Goal: Task Accomplishment & Management: Manage account settings

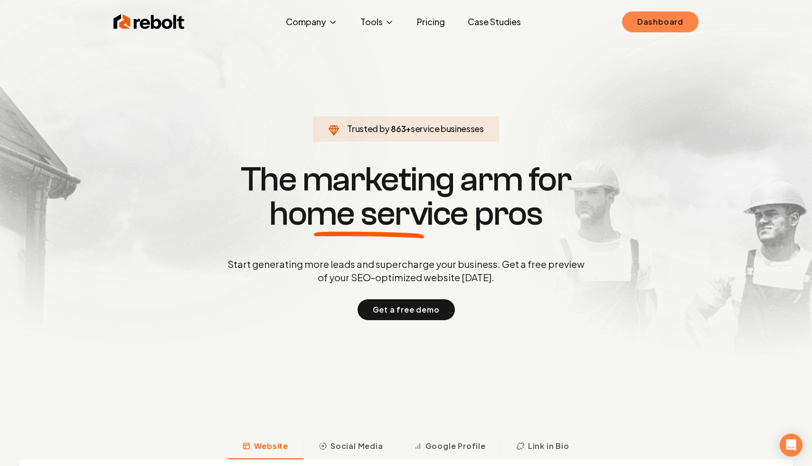
click at [661, 28] on link "Dashboard" at bounding box center [660, 21] width 76 height 21
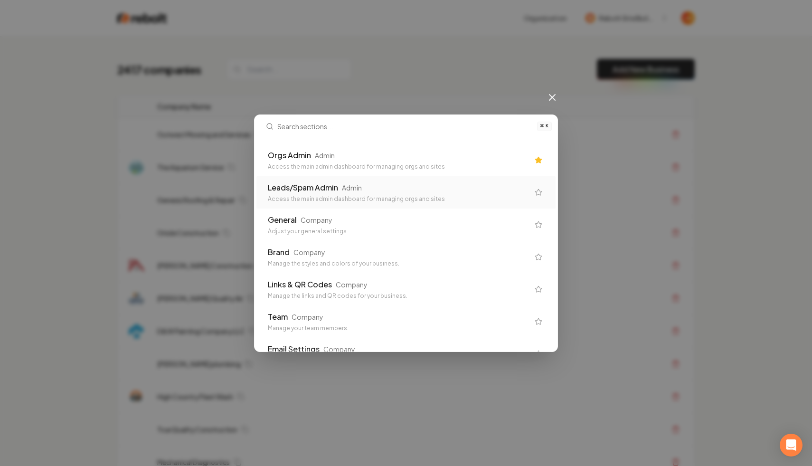
click at [550, 96] on icon at bounding box center [551, 97] width 11 height 11
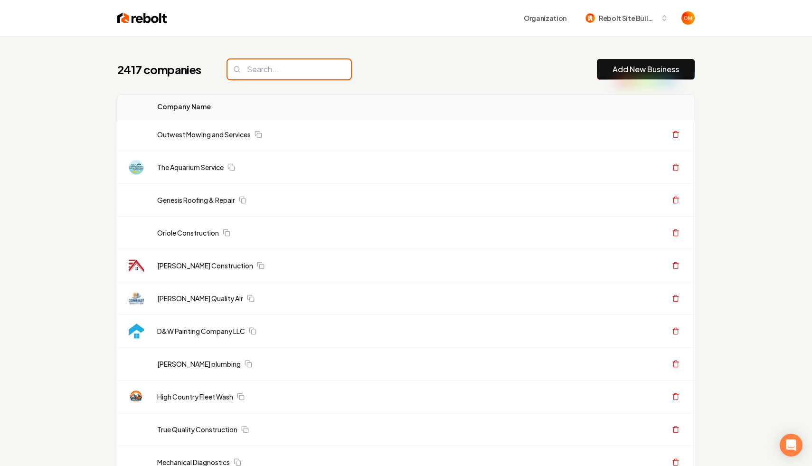
click at [295, 70] on input "search" at bounding box center [288, 69] width 123 height 20
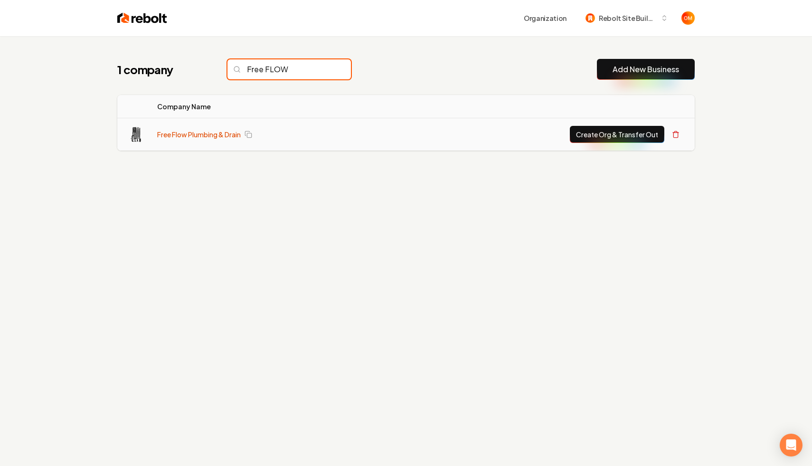
type input "Free FLOW"
click at [225, 138] on link "Free Flow Plumbing & Drain" at bounding box center [199, 134] width 84 height 9
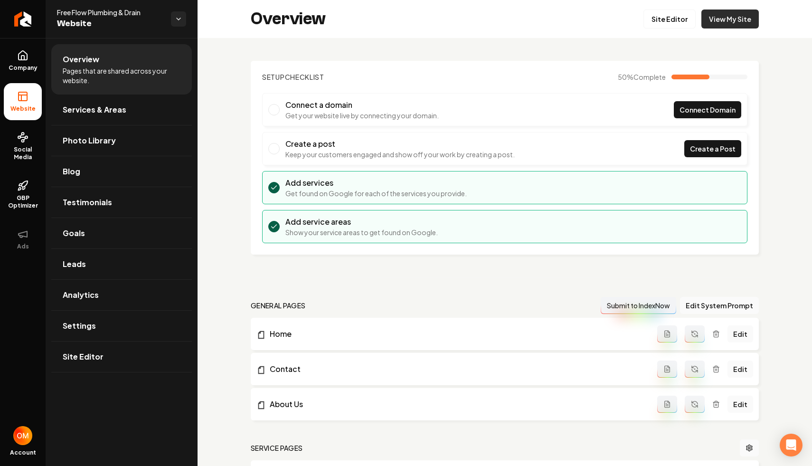
click at [727, 13] on link "View My Site" at bounding box center [729, 18] width 57 height 19
click at [674, 20] on link "Site Editor" at bounding box center [669, 18] width 52 height 19
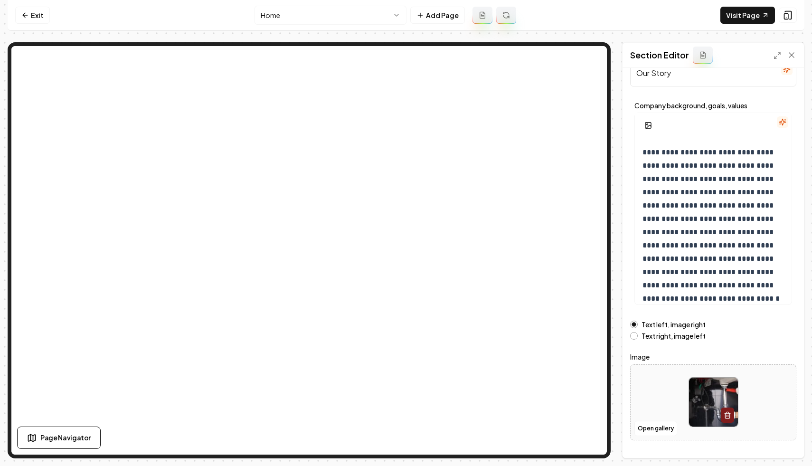
scroll to position [28, 0]
click at [651, 431] on button "Open gallery" at bounding box center [655, 426] width 43 height 15
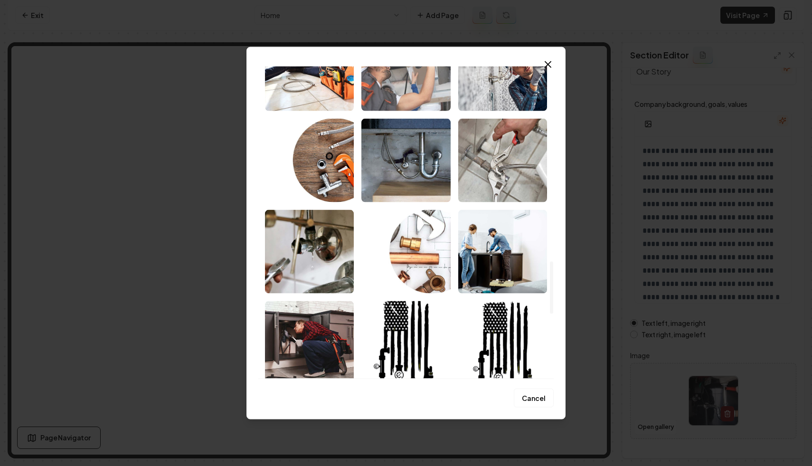
scroll to position [1155, 0]
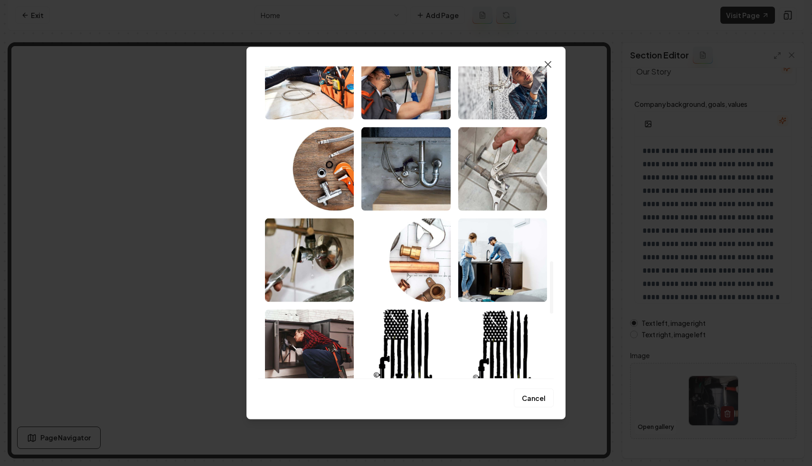
click at [546, 63] on icon "button" at bounding box center [548, 64] width 6 height 6
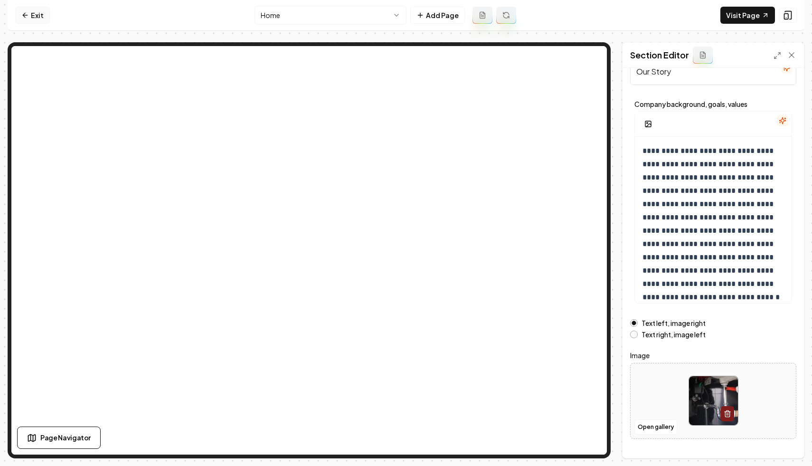
click at [28, 12] on icon at bounding box center [25, 15] width 8 height 8
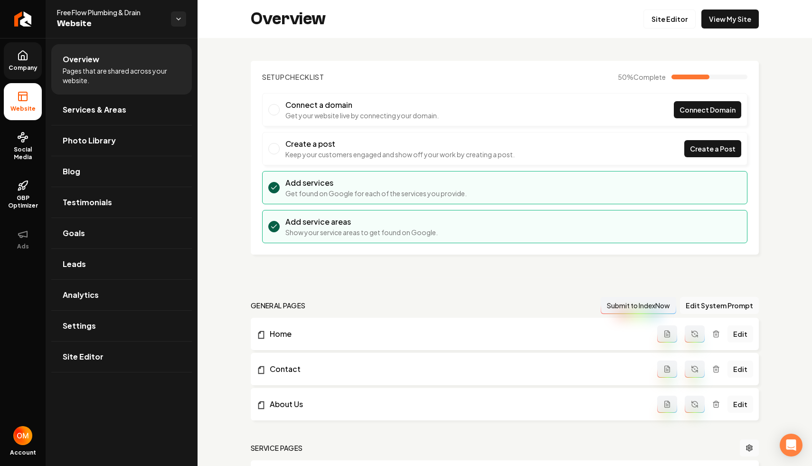
click at [27, 64] on span "Company" at bounding box center [23, 68] width 37 height 8
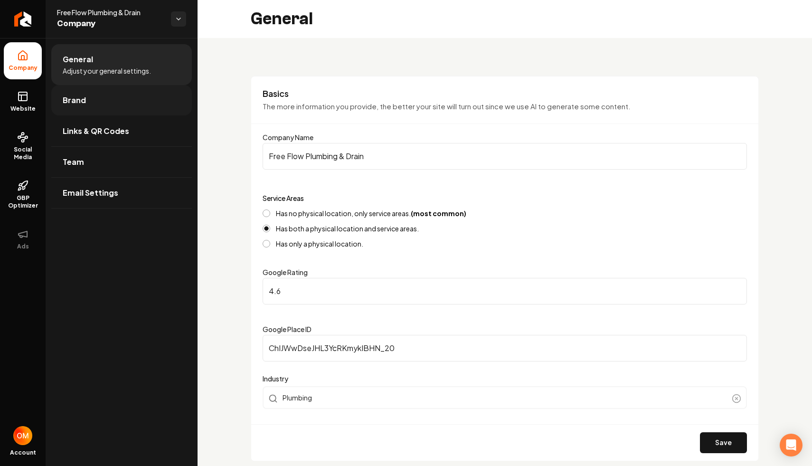
click at [116, 107] on link "Brand" at bounding box center [121, 100] width 141 height 30
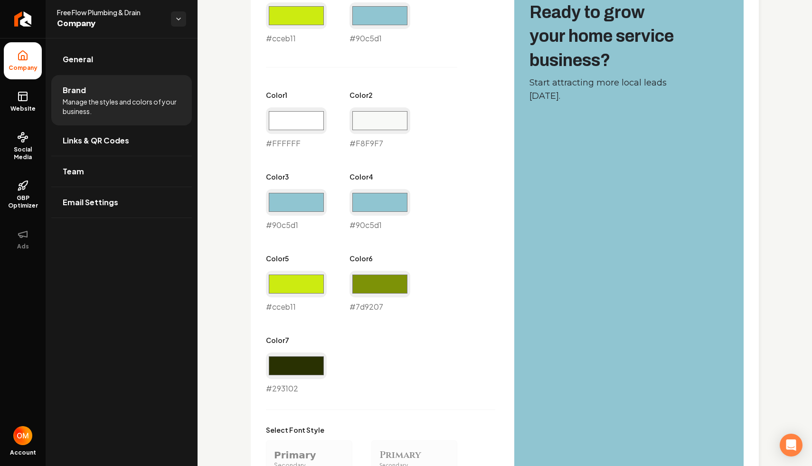
scroll to position [713, 0]
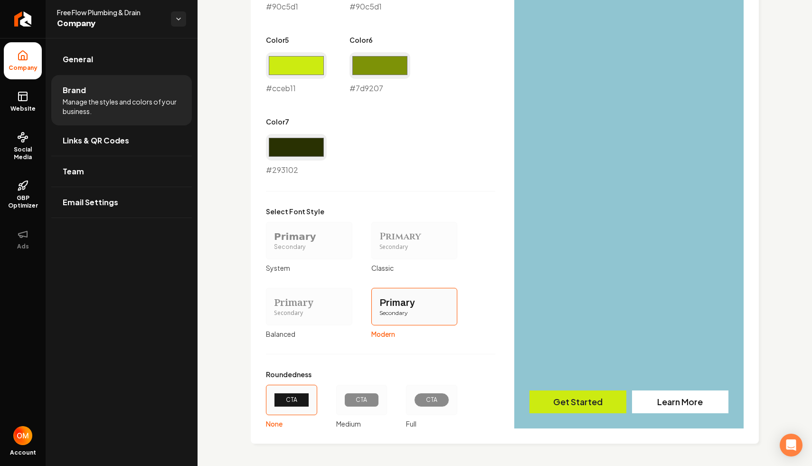
click at [354, 405] on div "CTA" at bounding box center [361, 400] width 35 height 14
click at [343, 404] on button "CTA Medium" at bounding box center [340, 400] width 8 height 8
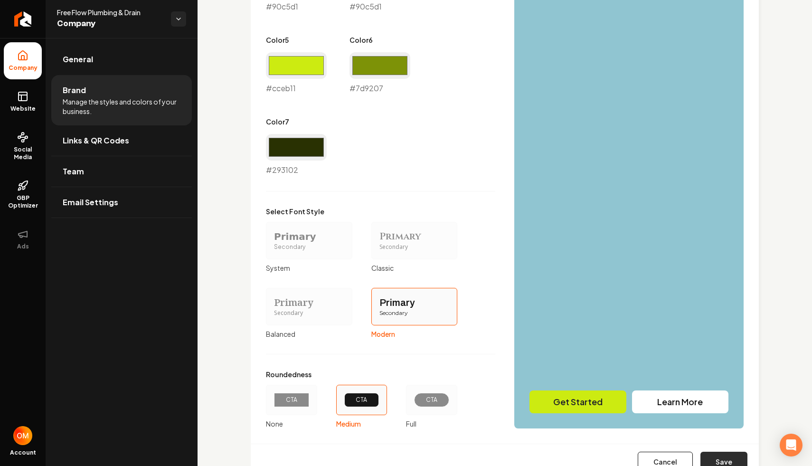
click at [720, 460] on button "Save" at bounding box center [723, 462] width 47 height 21
type input "#ffffff"
type input "#f8f9f7"
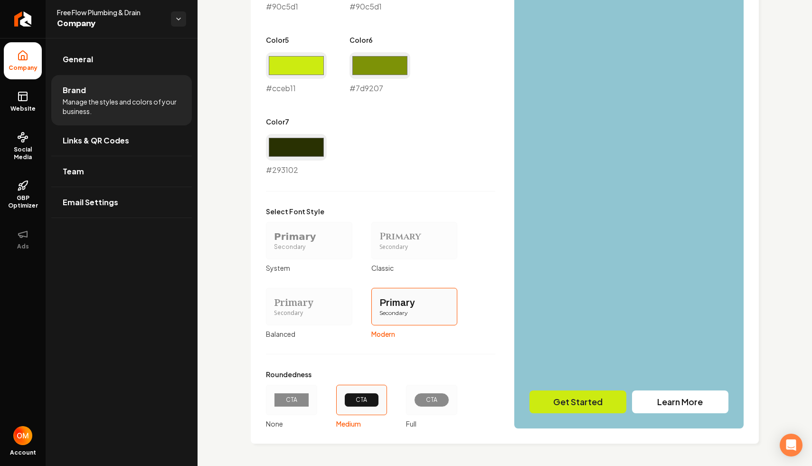
scroll to position [0, 0]
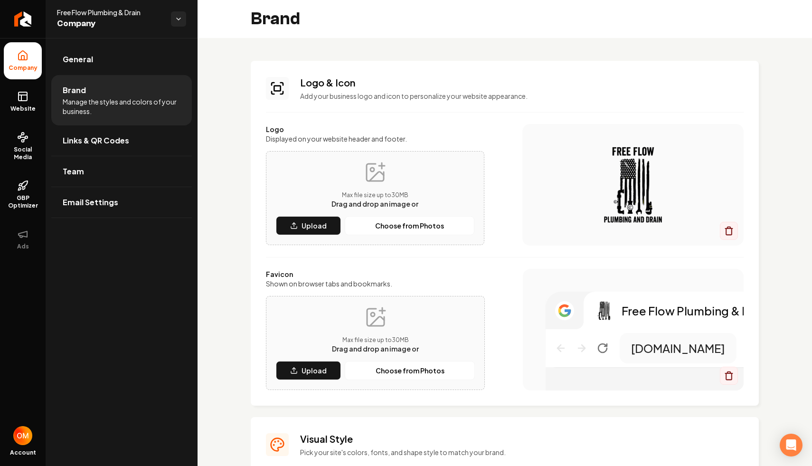
click at [66, 39] on ul "General Brand Manage the styles and colors of your business. Links & QR Codes T…" at bounding box center [122, 131] width 152 height 186
click at [72, 50] on link "General" at bounding box center [121, 59] width 141 height 30
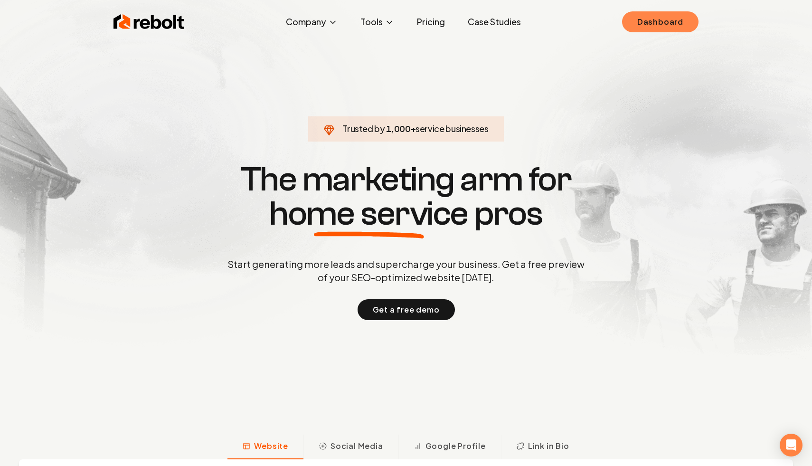
click at [638, 31] on link "Dashboard" at bounding box center [660, 21] width 76 height 21
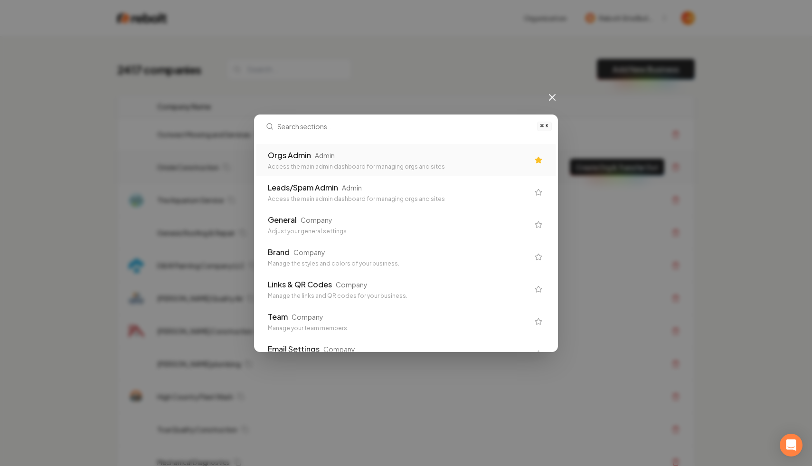
click at [358, 152] on div "Orgs Admin Admin" at bounding box center [398, 155] width 261 height 11
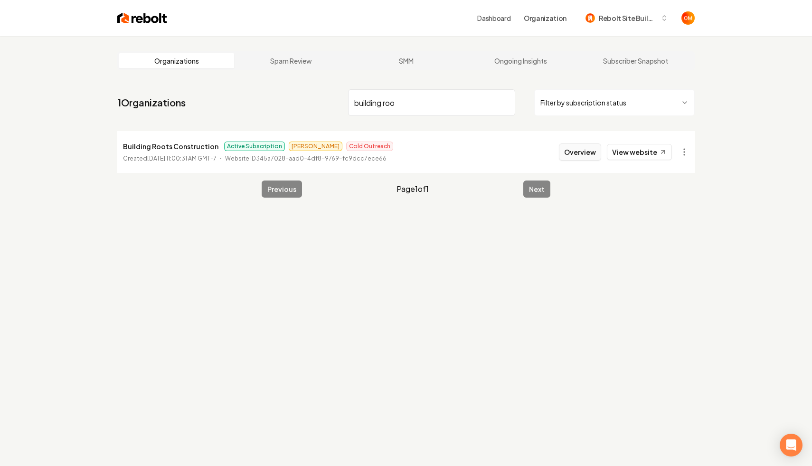
type input "building roo"
click at [574, 152] on button "Overview" at bounding box center [580, 151] width 42 height 17
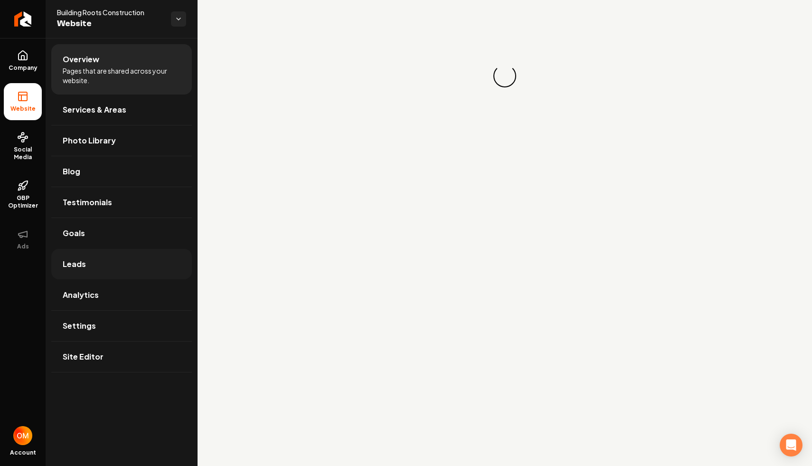
click at [86, 267] on link "Leads" at bounding box center [121, 264] width 141 height 30
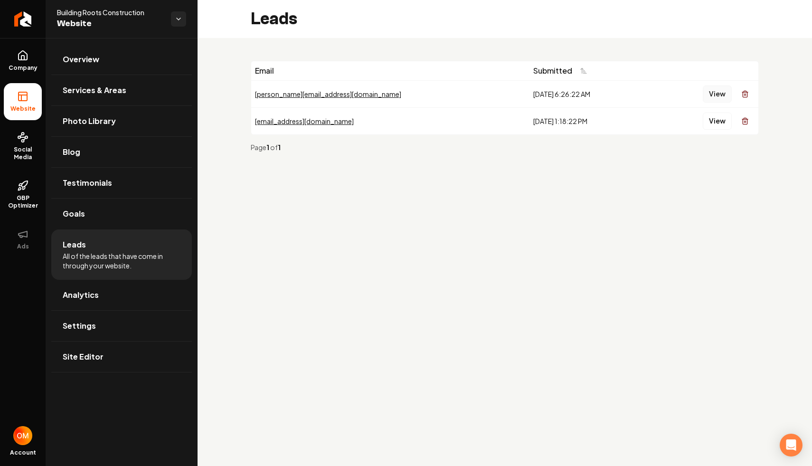
click at [715, 95] on button "View" at bounding box center [717, 93] width 29 height 17
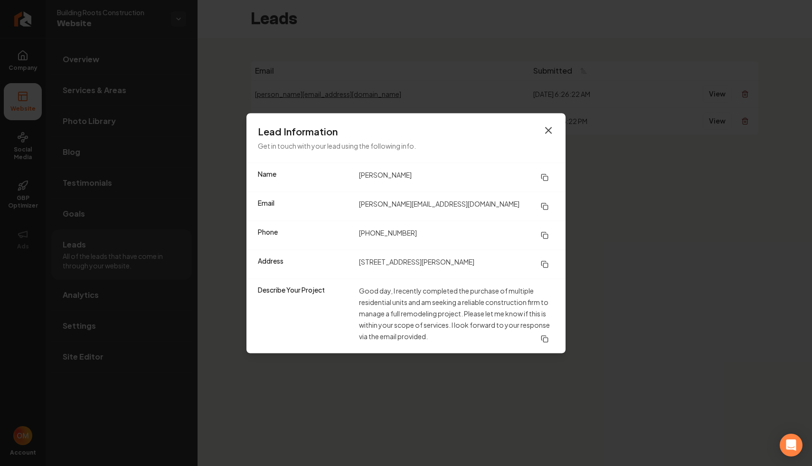
click at [545, 124] on icon "button" at bounding box center [548, 129] width 11 height 11
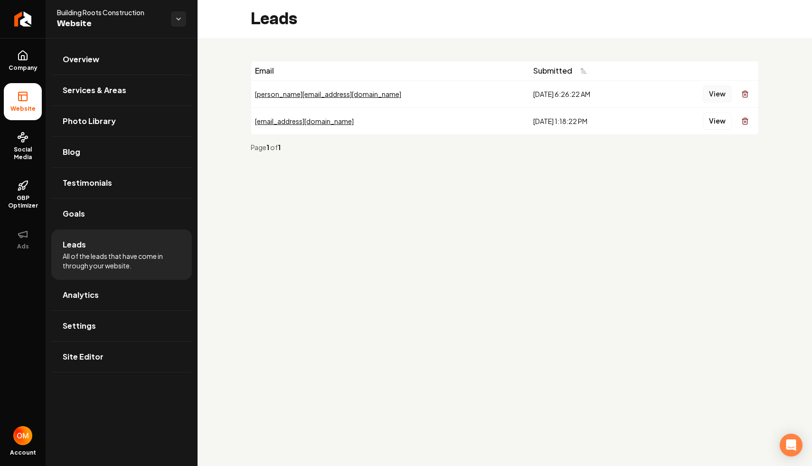
click at [715, 97] on button "View" at bounding box center [717, 93] width 29 height 17
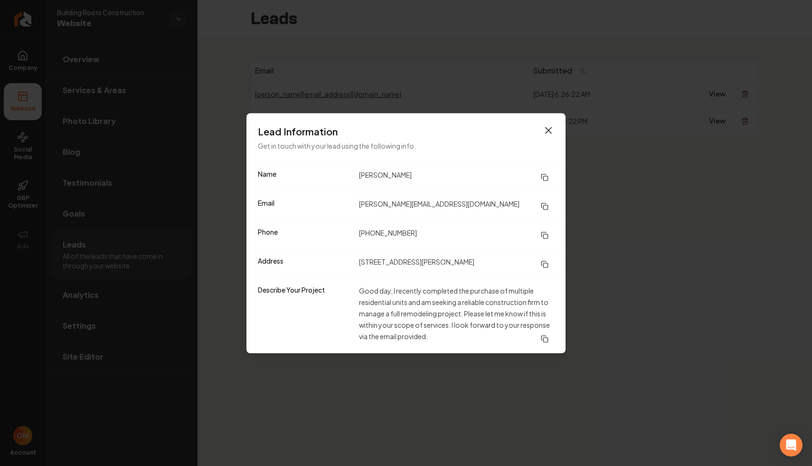
click at [546, 124] on icon "button" at bounding box center [548, 129] width 11 height 11
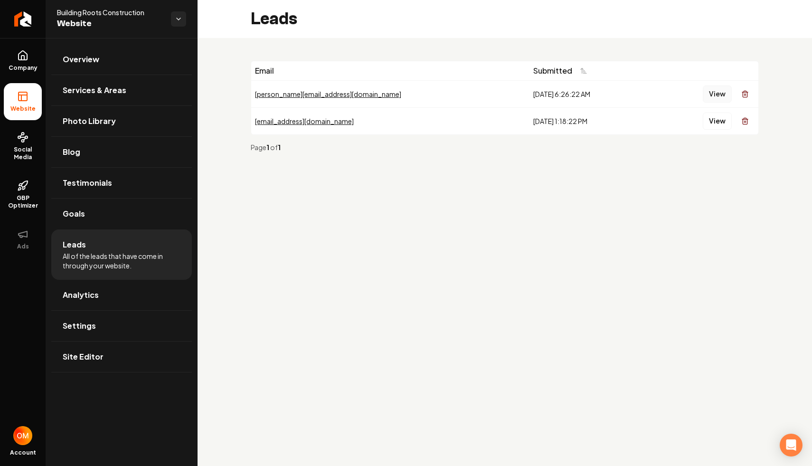
click at [715, 94] on button "View" at bounding box center [717, 93] width 29 height 17
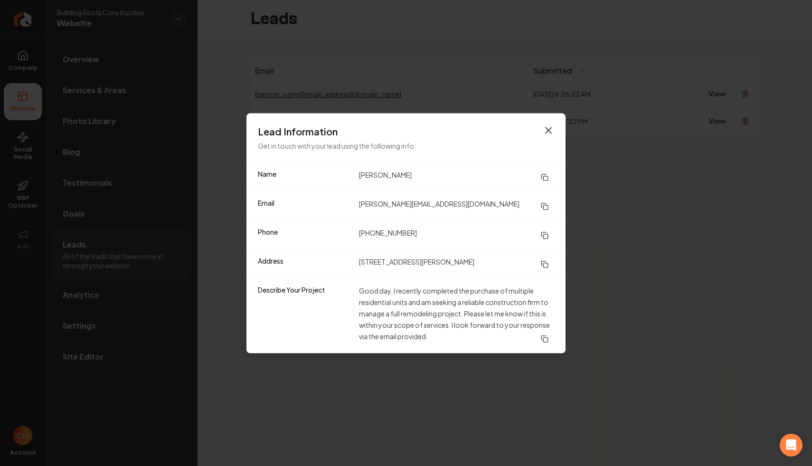
click at [546, 124] on icon "button" at bounding box center [548, 129] width 11 height 11
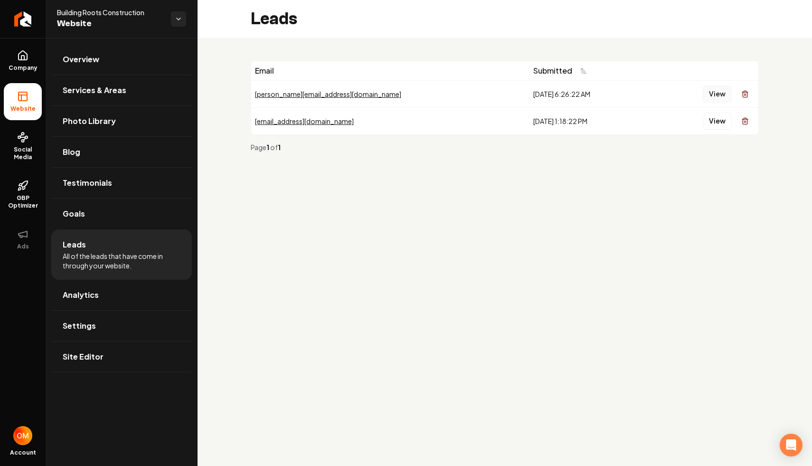
click at [715, 92] on button "View" at bounding box center [717, 93] width 29 height 17
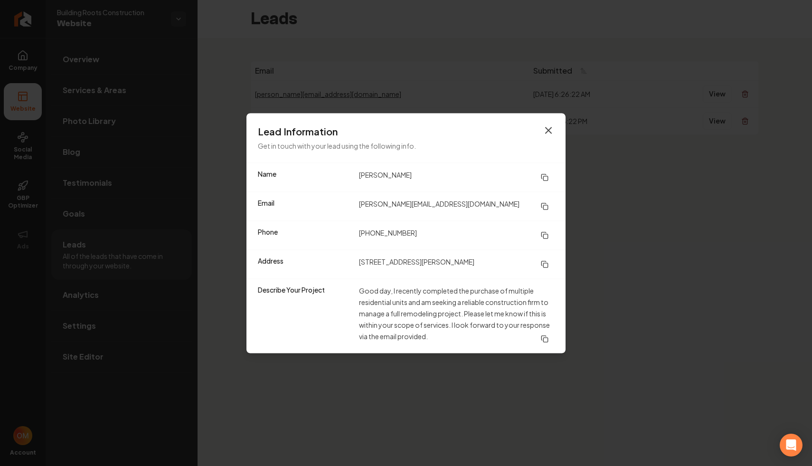
click at [550, 124] on icon "button" at bounding box center [548, 129] width 11 height 11
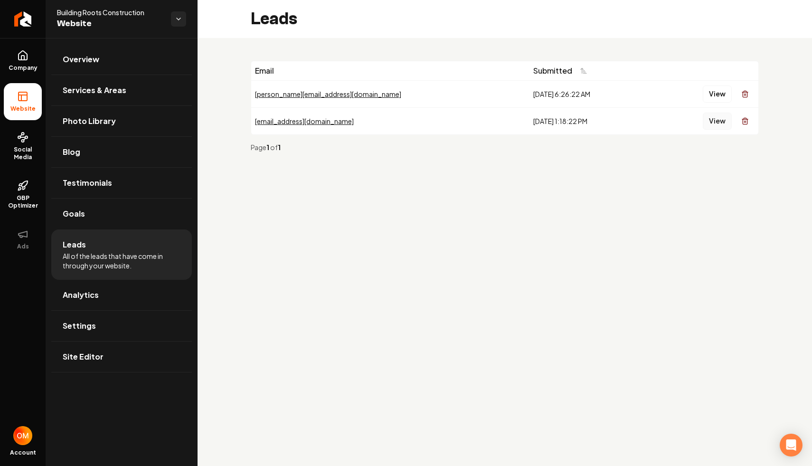
click at [715, 122] on button "View" at bounding box center [717, 121] width 29 height 17
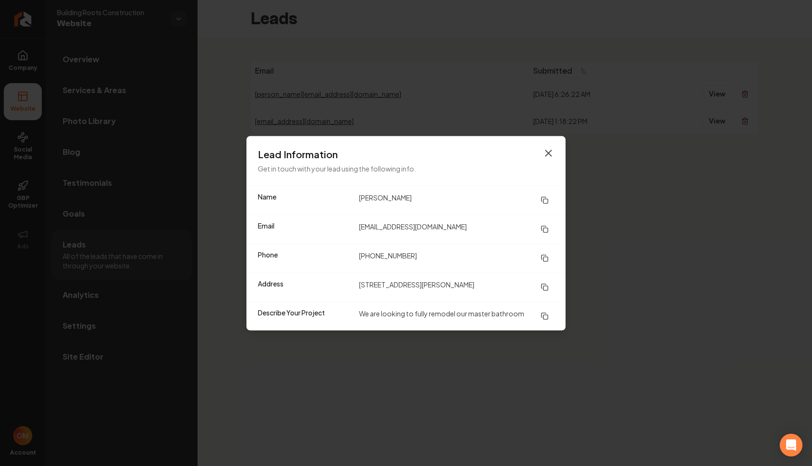
click at [552, 153] on icon "button" at bounding box center [548, 152] width 11 height 11
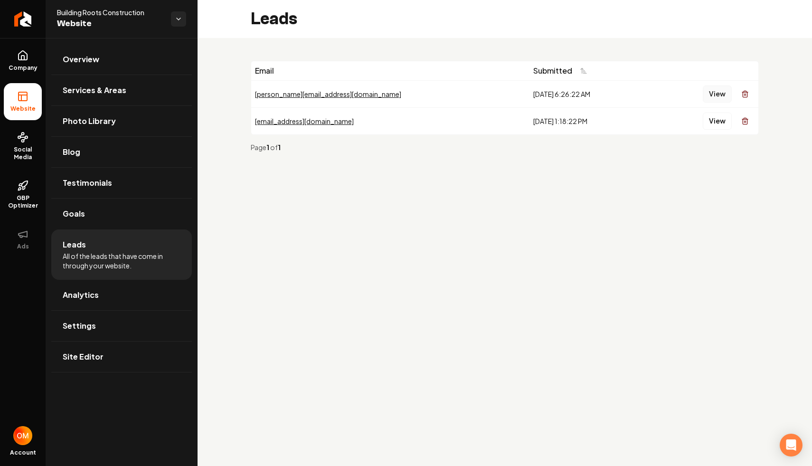
click at [716, 94] on button "View" at bounding box center [717, 93] width 29 height 17
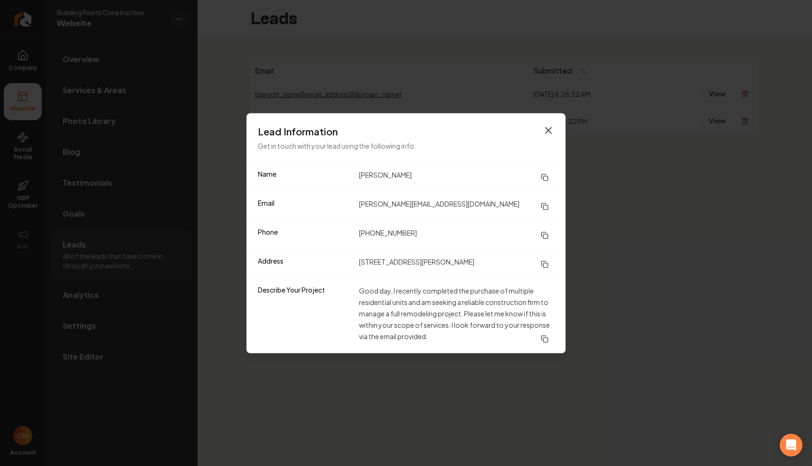
click at [548, 127] on icon "button" at bounding box center [549, 130] width 6 height 6
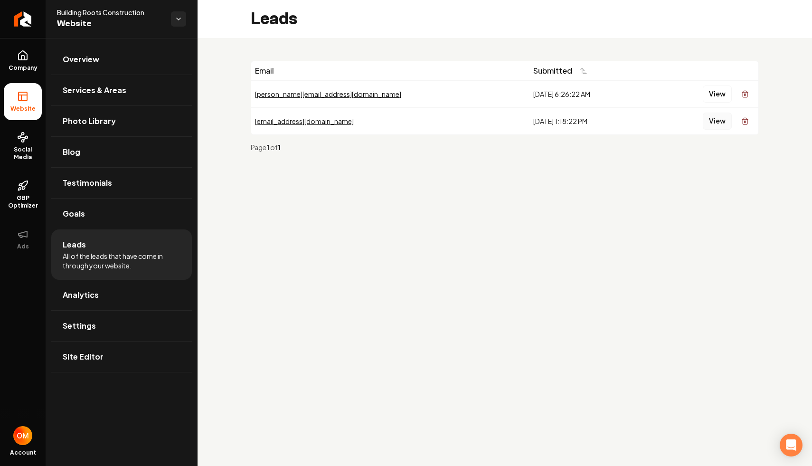
click at [719, 125] on button "View" at bounding box center [717, 121] width 29 height 17
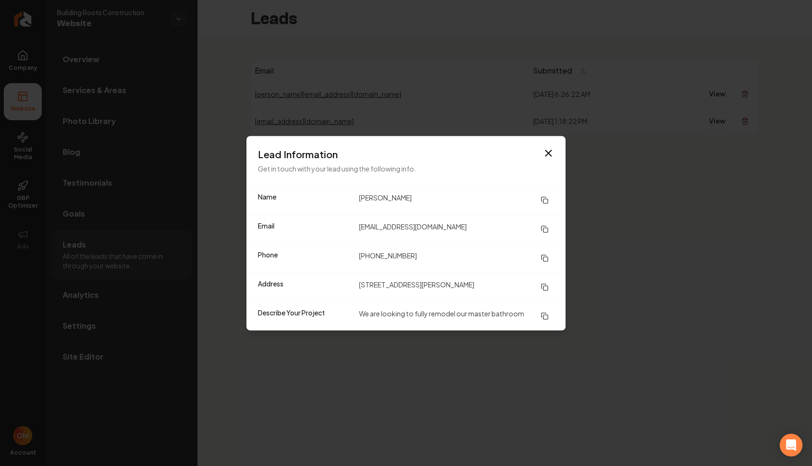
click at [541, 154] on h3 "Lead Information" at bounding box center [406, 153] width 296 height 13
click at [547, 155] on icon "button" at bounding box center [548, 152] width 11 height 11
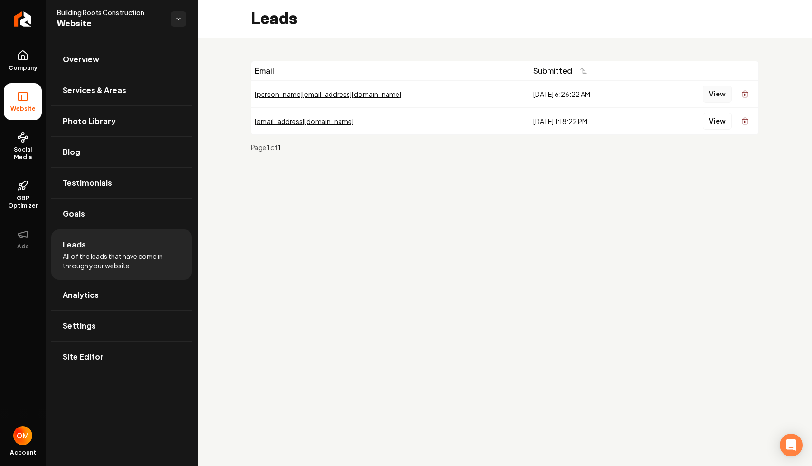
click at [713, 97] on button "View" at bounding box center [717, 93] width 29 height 17
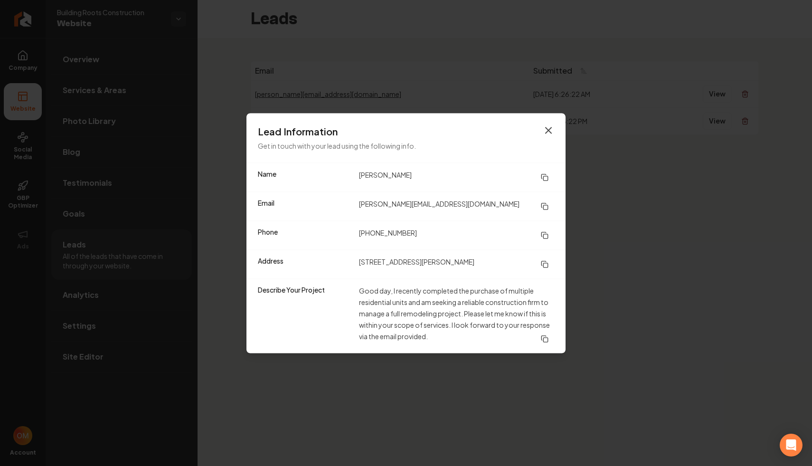
click at [543, 129] on icon "button" at bounding box center [548, 129] width 11 height 11
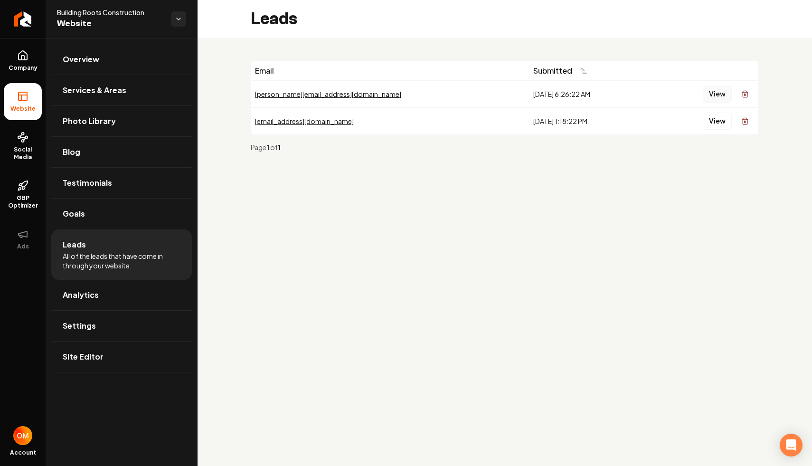
click at [717, 97] on button "View" at bounding box center [717, 93] width 29 height 17
click at [715, 97] on button "View" at bounding box center [717, 93] width 29 height 17
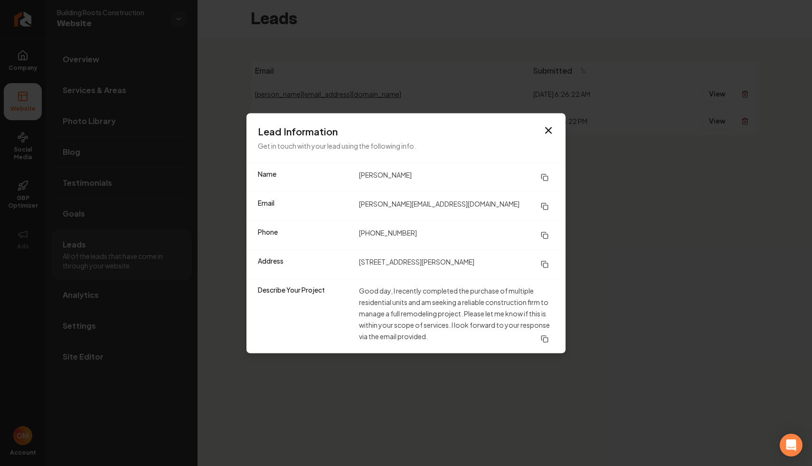
click at [560, 122] on div "Lead Information Get in touch with your lead using the following info." at bounding box center [405, 137] width 319 height 49
click at [549, 127] on icon "button" at bounding box center [549, 130] width 6 height 6
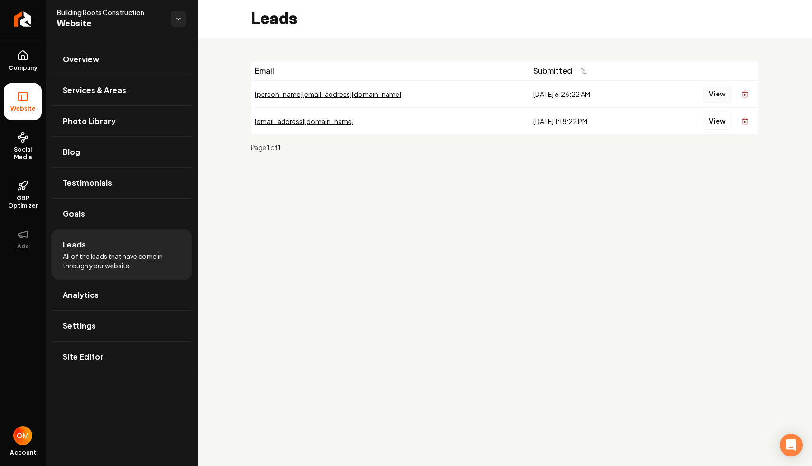
click at [719, 94] on button "View" at bounding box center [717, 93] width 29 height 17
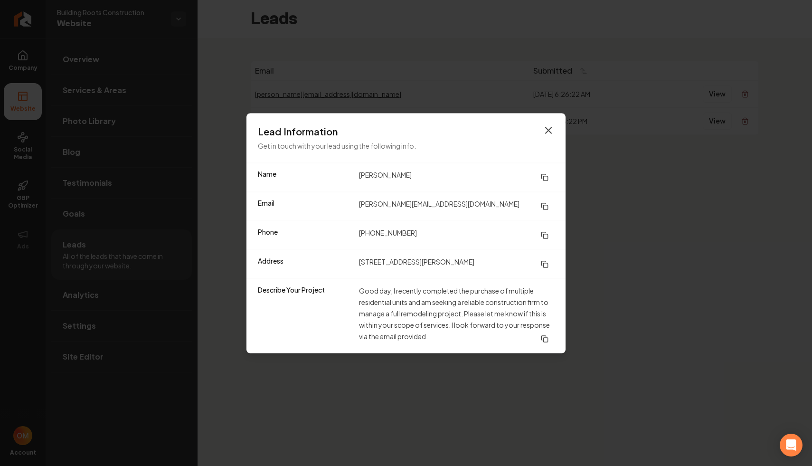
click at [549, 124] on icon "button" at bounding box center [548, 129] width 11 height 11
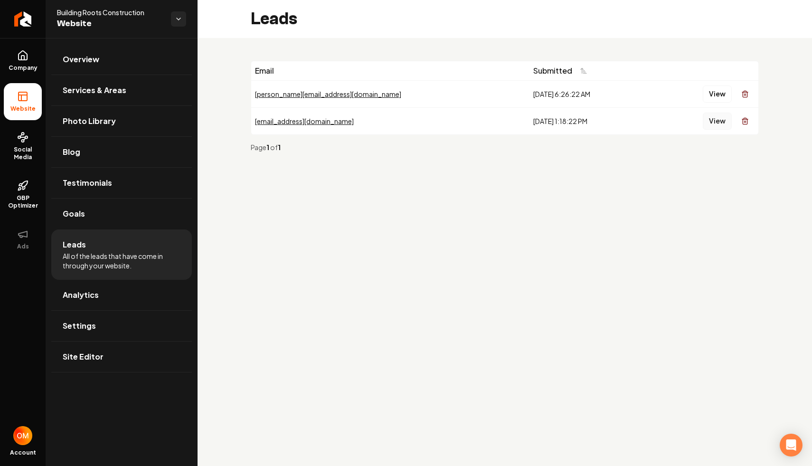
click at [714, 113] on button "View" at bounding box center [717, 121] width 29 height 17
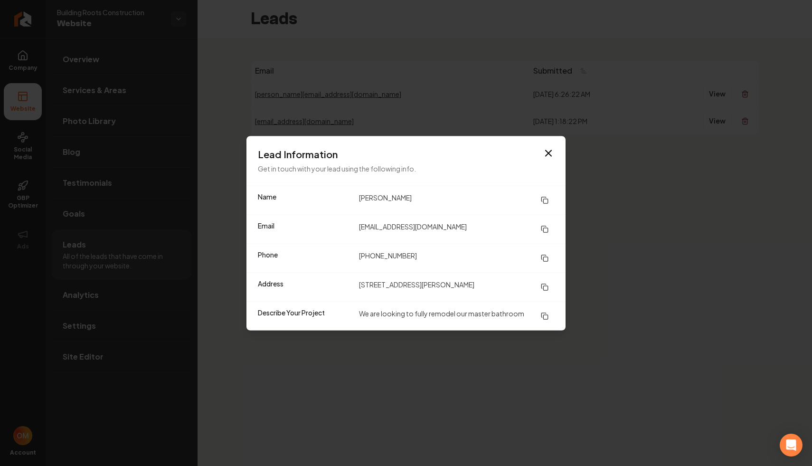
click at [547, 143] on div "Lead Information Get in touch with your lead using the following info." at bounding box center [405, 160] width 319 height 49
click at [541, 155] on h3 "Lead Information" at bounding box center [406, 153] width 296 height 13
click at [547, 155] on icon "button" at bounding box center [548, 152] width 11 height 11
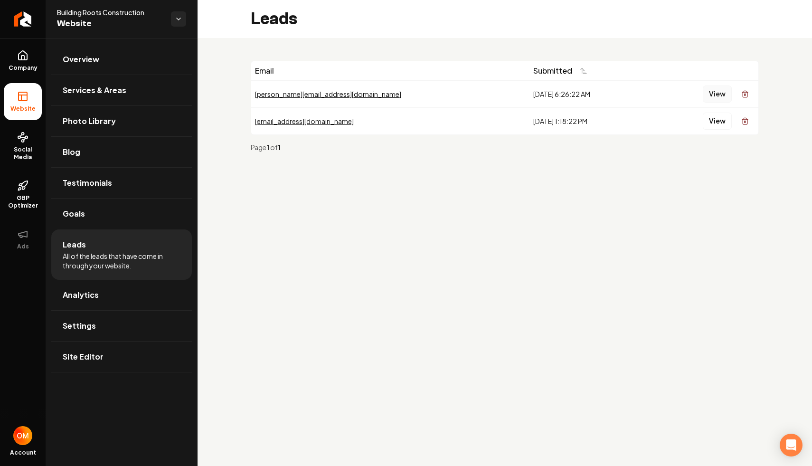
click at [713, 97] on button "View" at bounding box center [717, 93] width 29 height 17
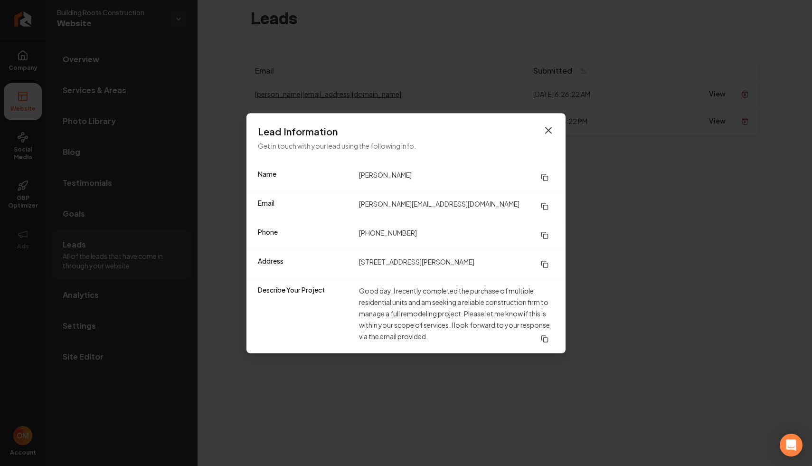
click at [552, 127] on icon "button" at bounding box center [548, 129] width 11 height 11
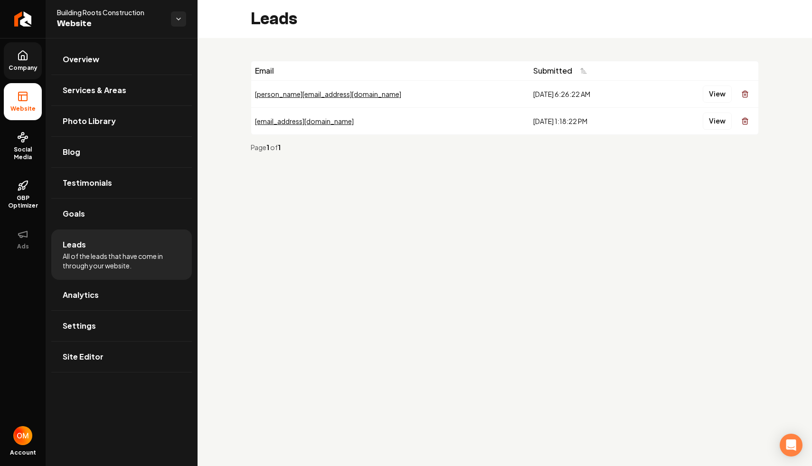
click at [33, 63] on link "Company" at bounding box center [23, 60] width 38 height 37
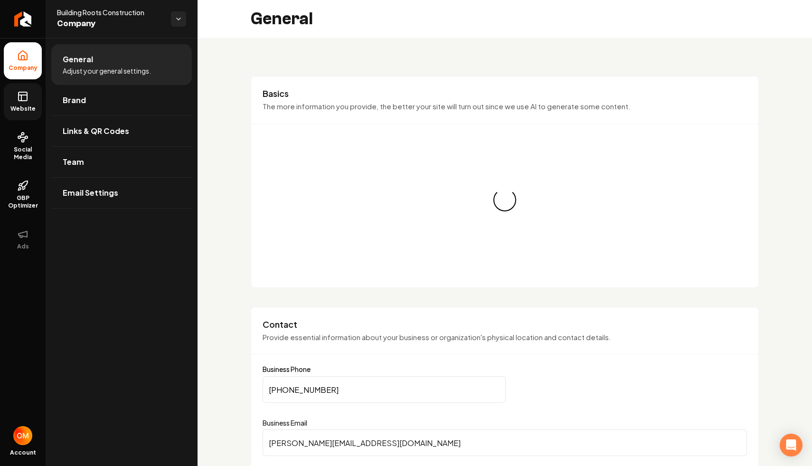
click at [4, 102] on link "Website" at bounding box center [23, 101] width 38 height 37
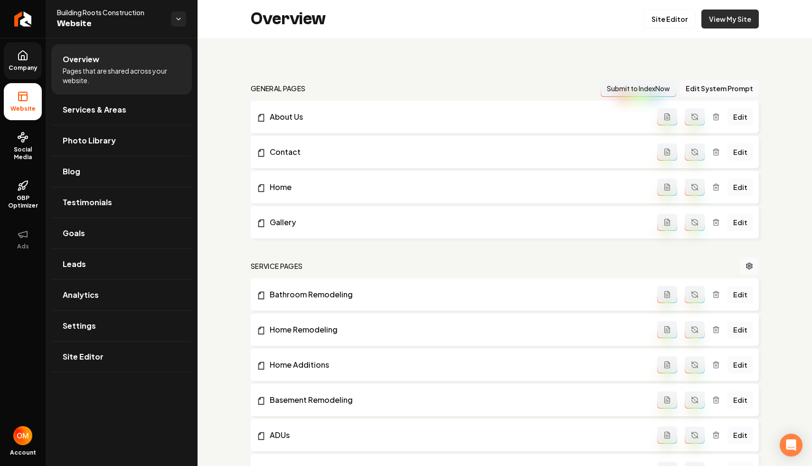
click at [732, 24] on link "View My Site" at bounding box center [729, 18] width 57 height 19
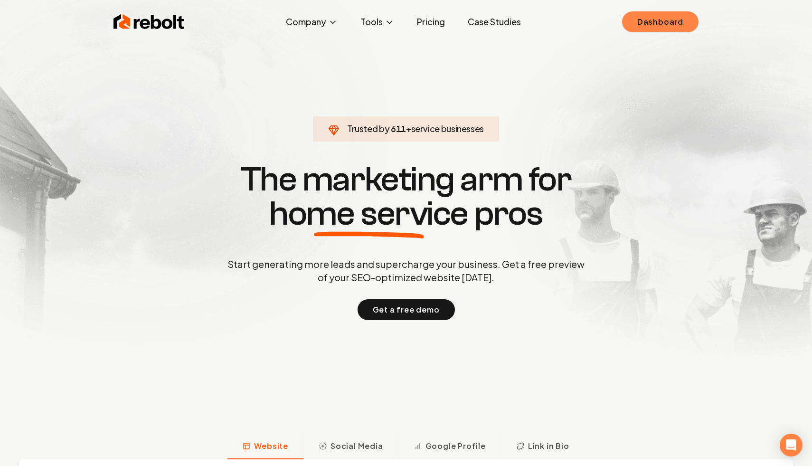
click at [661, 21] on link "Dashboard" at bounding box center [660, 21] width 76 height 21
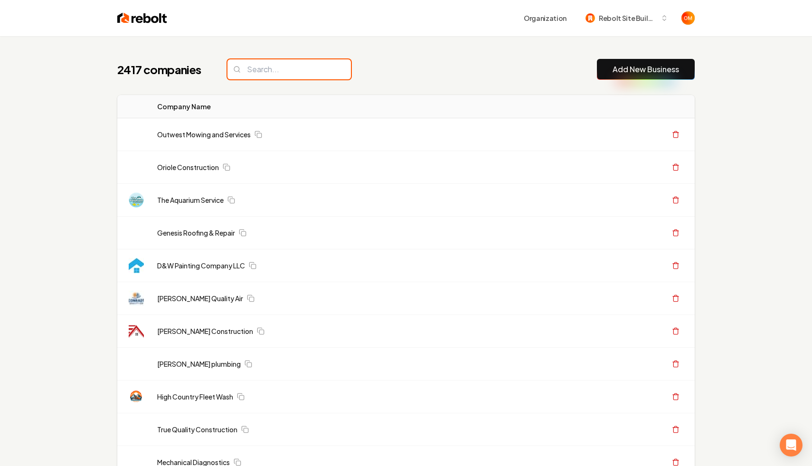
click at [252, 67] on input "search" at bounding box center [288, 69] width 123 height 20
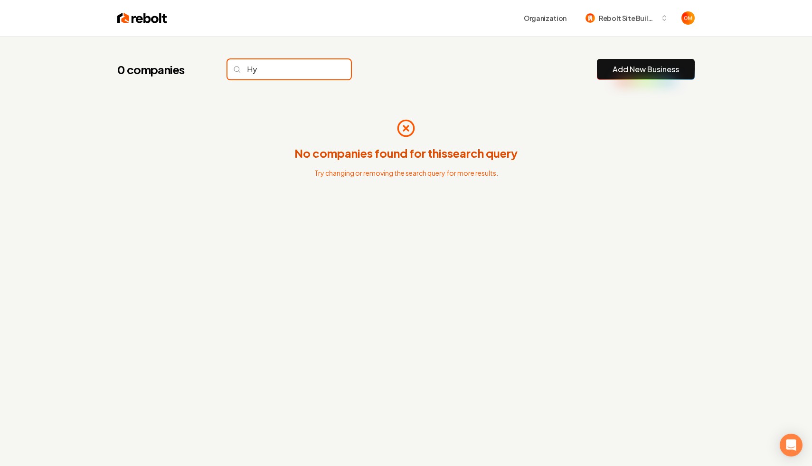
type input "H"
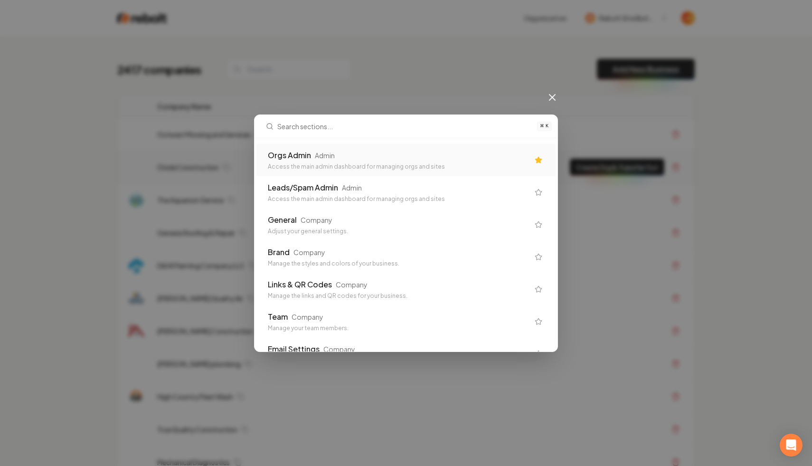
click at [300, 160] on div "Orgs Admin" at bounding box center [289, 155] width 43 height 11
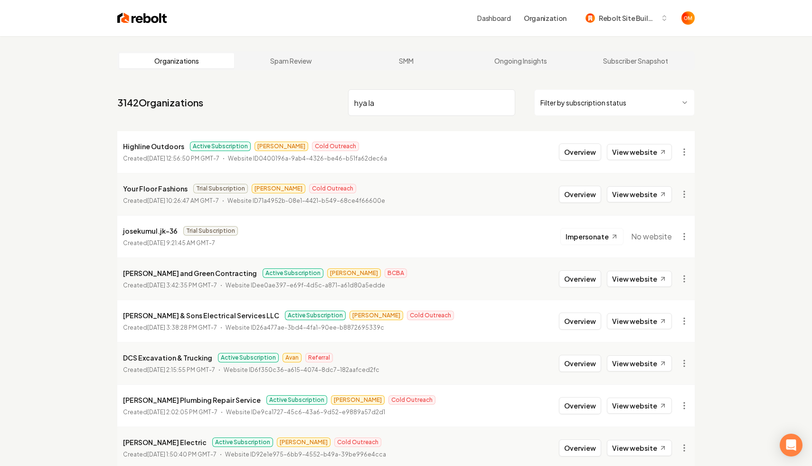
type input "hya lan"
